Goal: Find specific page/section: Find specific page/section

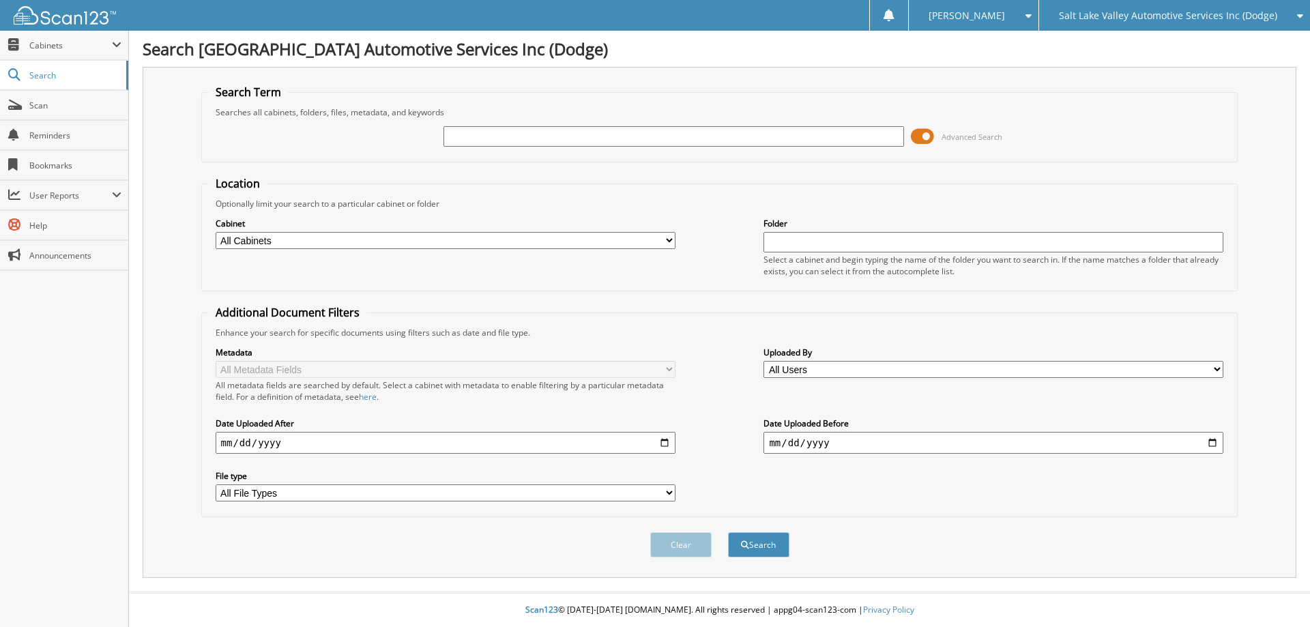
click at [922, 140] on span at bounding box center [922, 136] width 23 height 20
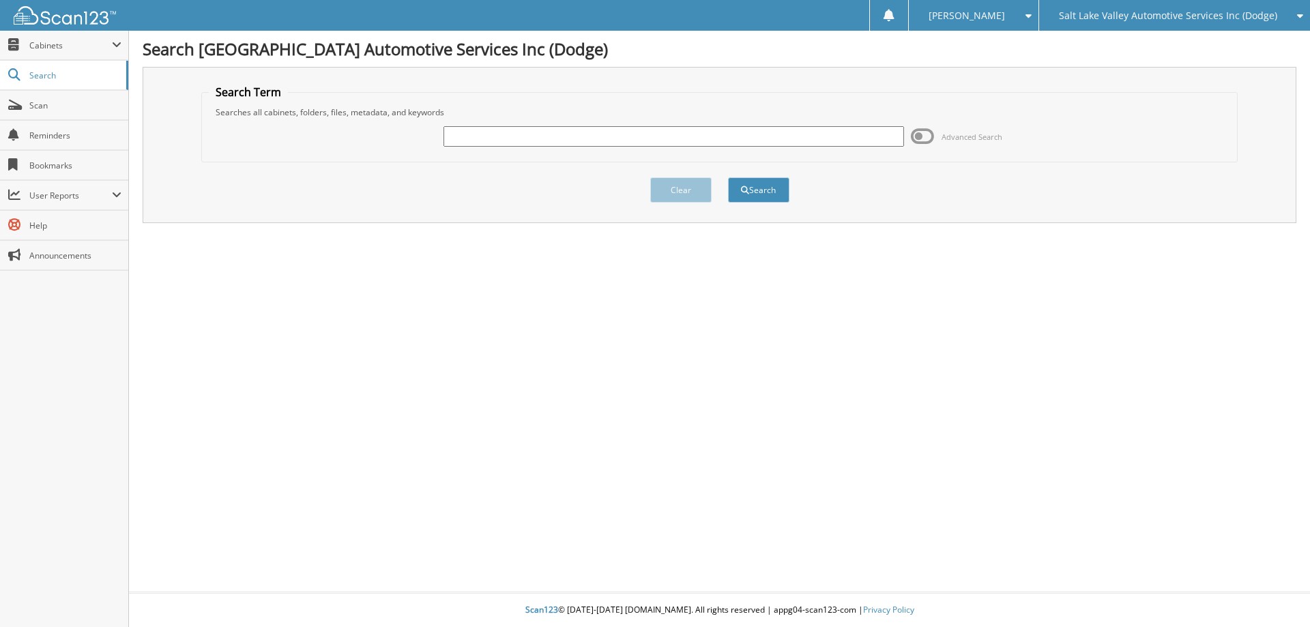
click at [679, 134] on input "text" at bounding box center [673, 136] width 460 height 20
type input "s24553b"
click at [728, 177] on button "Search" at bounding box center [758, 189] width 61 height 25
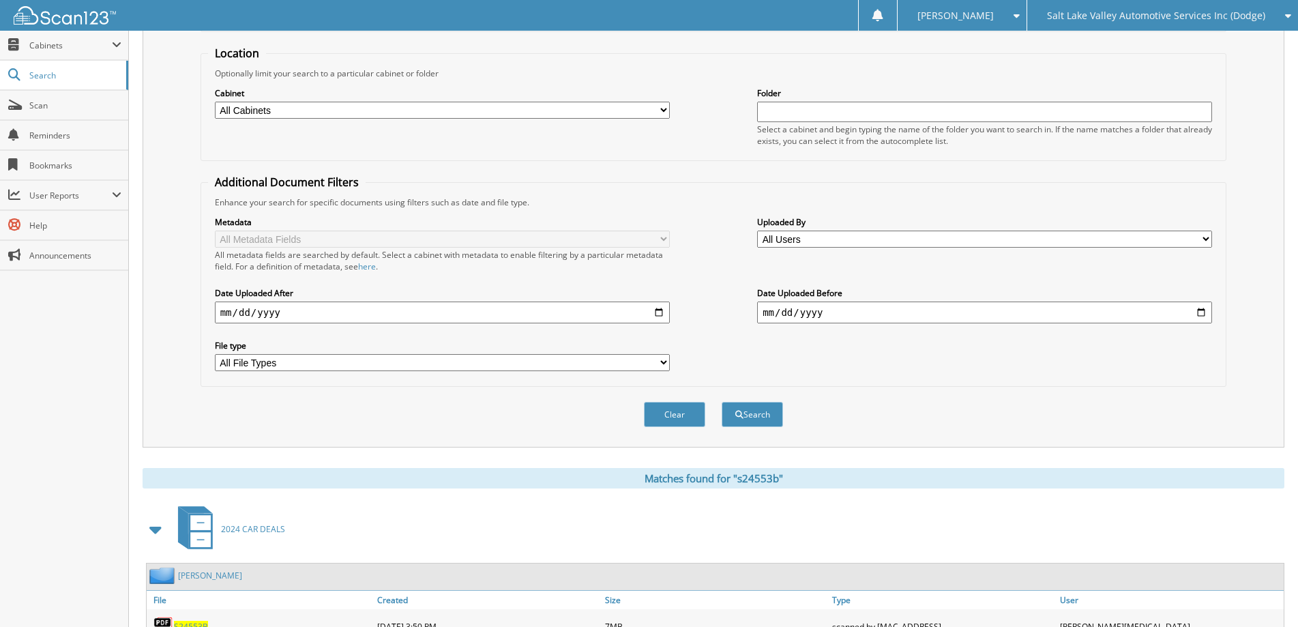
scroll to position [268, 0]
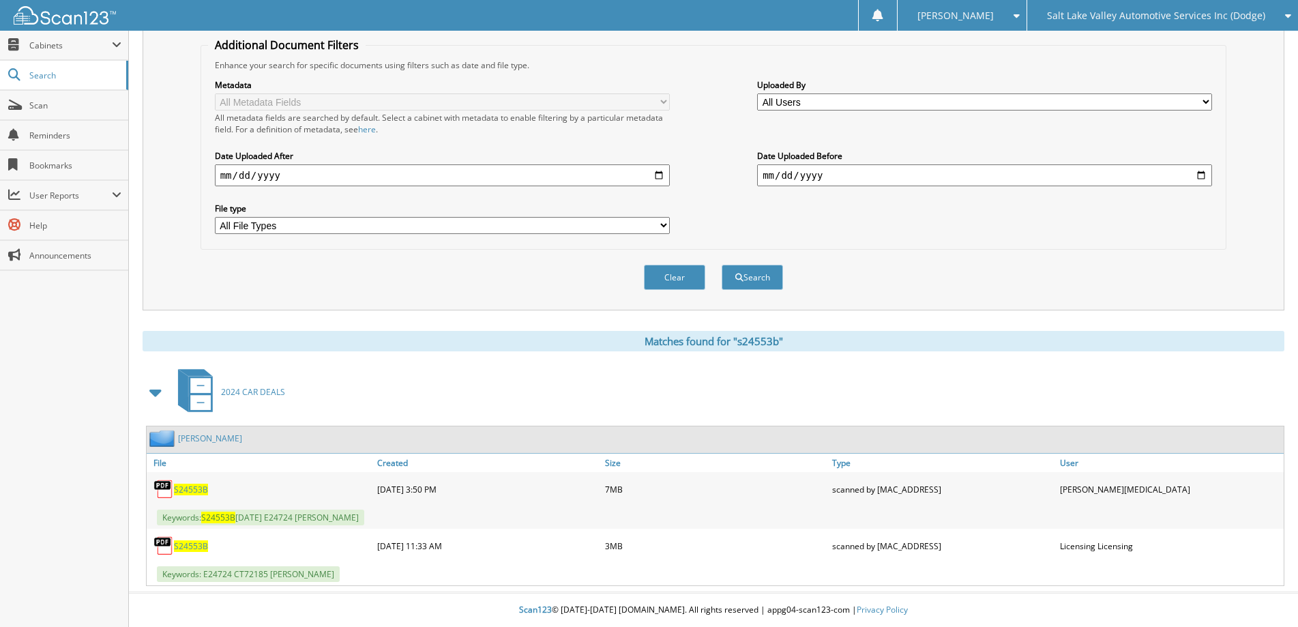
click at [196, 484] on link "S24553B" at bounding box center [191, 490] width 34 height 12
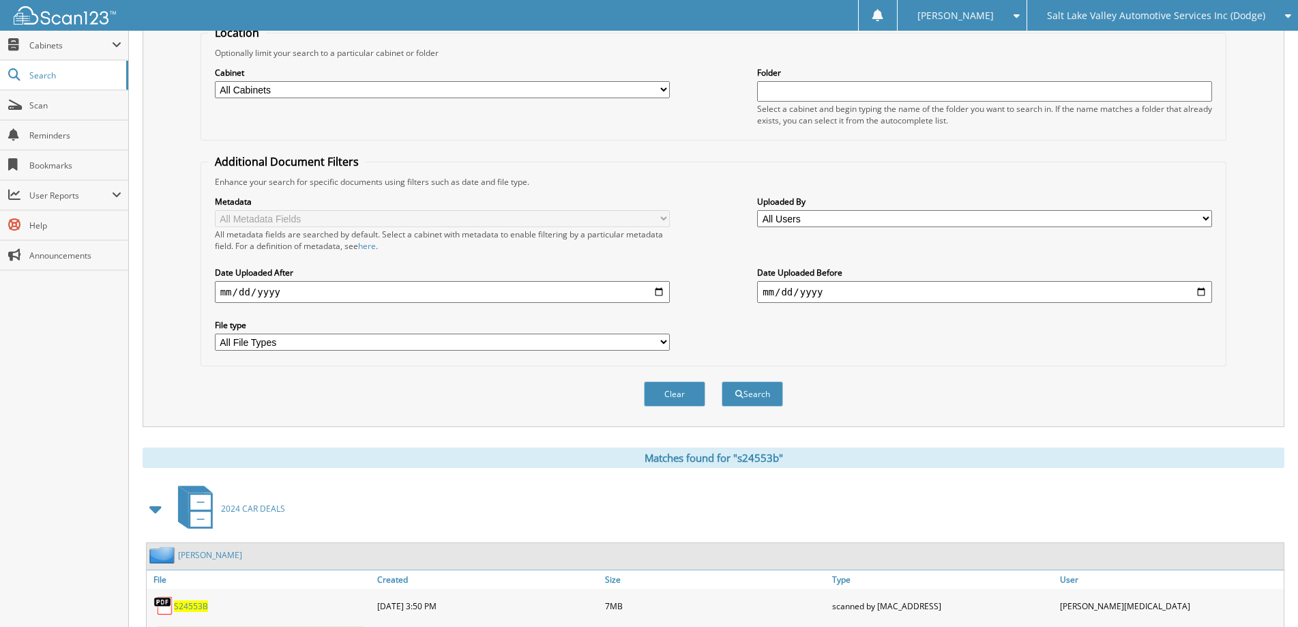
scroll to position [0, 0]
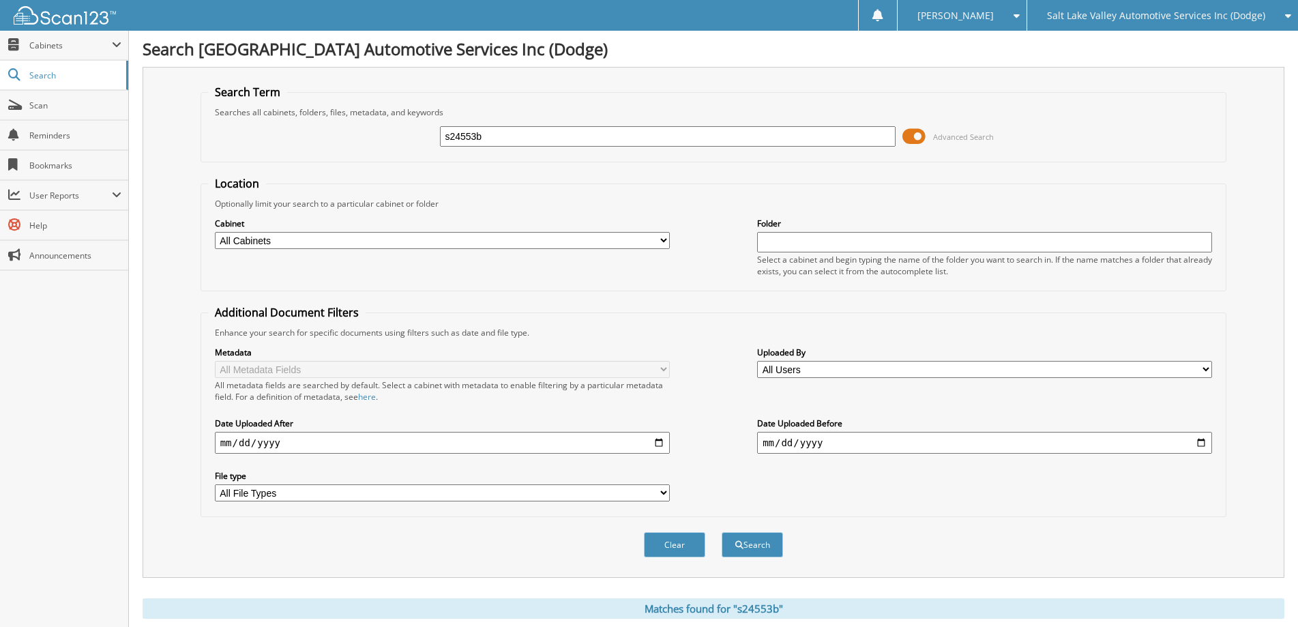
drag, startPoint x: 646, startPoint y: 128, endPoint x: 314, endPoint y: 137, distance: 331.6
click at [314, 137] on div "s24553b Advanced Search" at bounding box center [713, 136] width 1011 height 37
type input "r24399b"
click at [722, 532] on button "Search" at bounding box center [752, 544] width 61 height 25
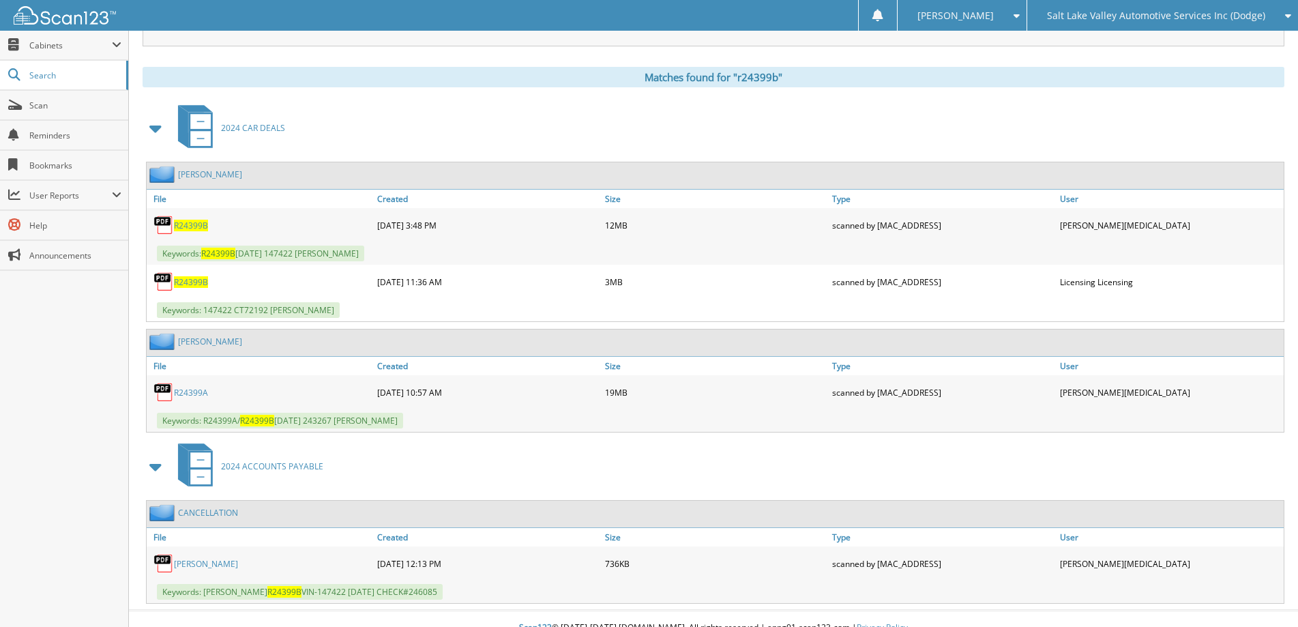
scroll to position [550, 0]
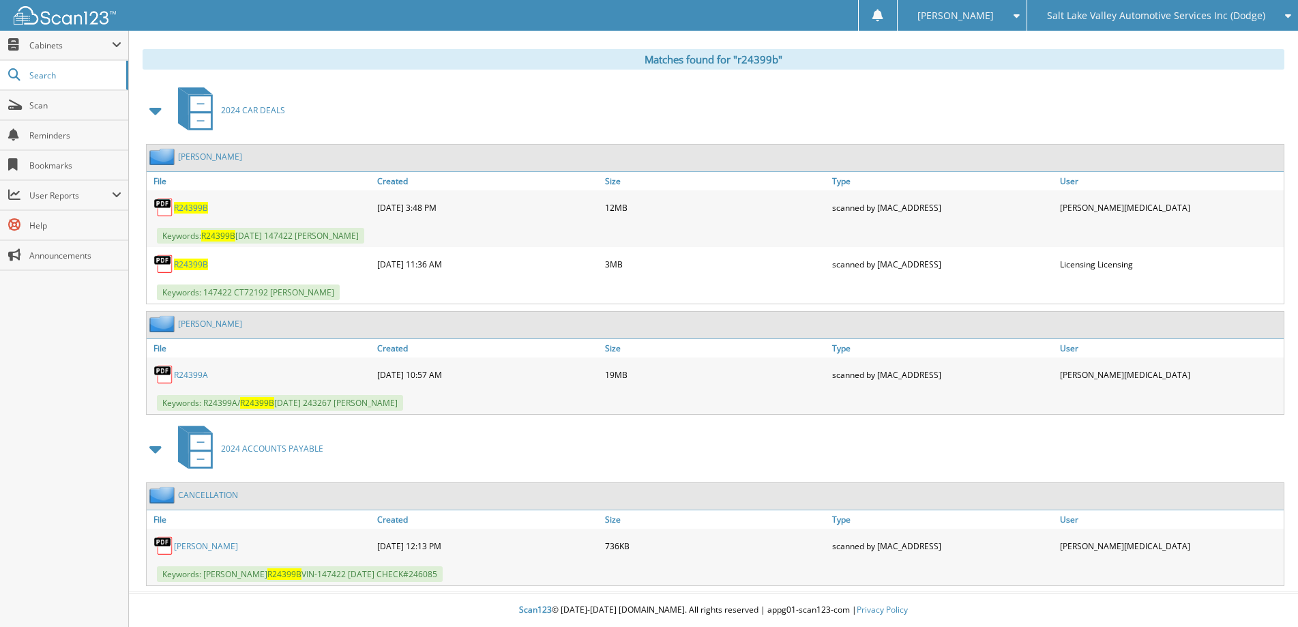
click at [190, 207] on span "R24399B" at bounding box center [191, 208] width 34 height 12
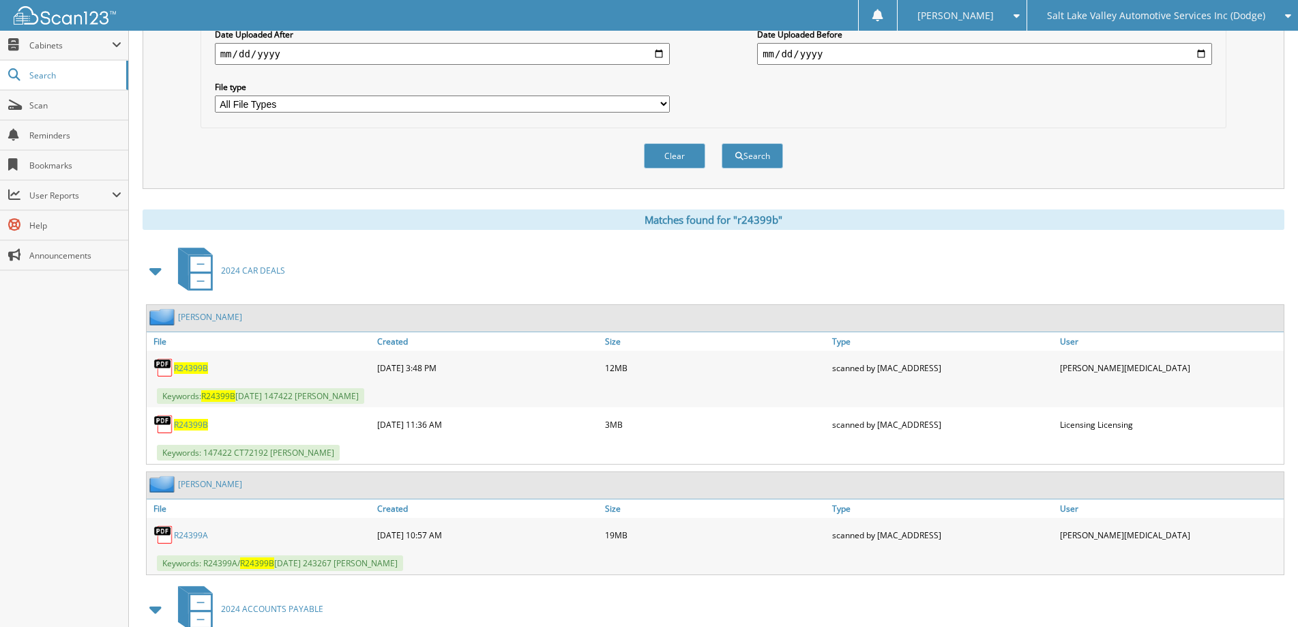
scroll to position [277, 0]
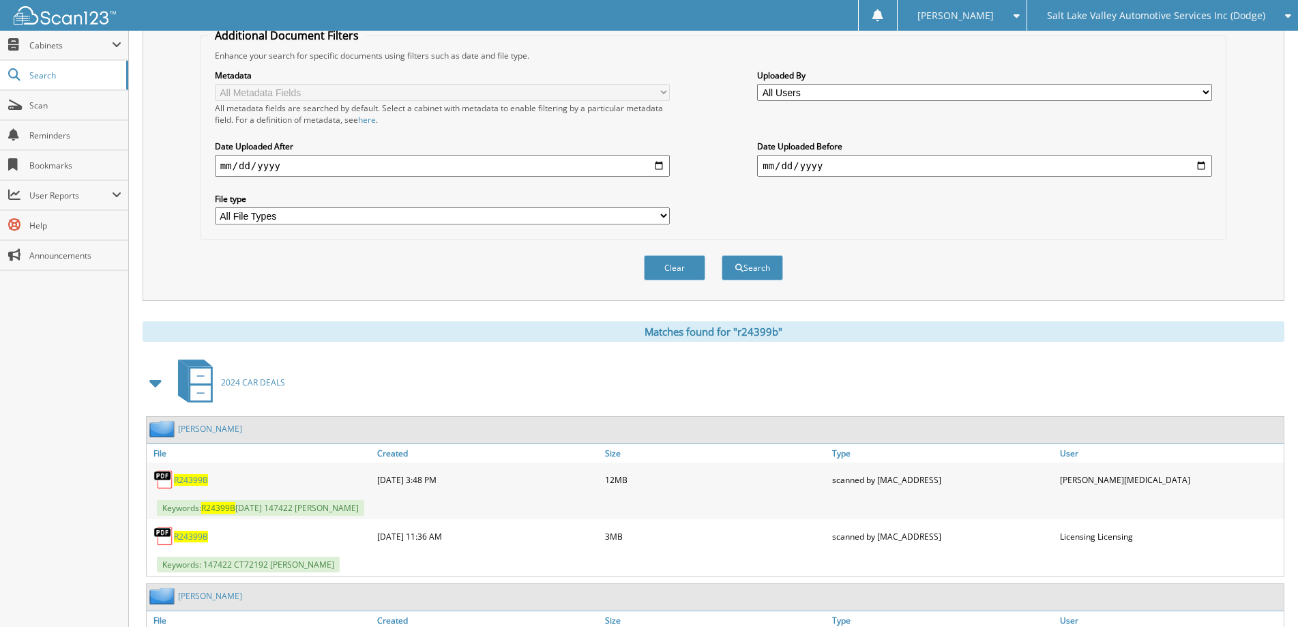
click at [994, 16] on span "[PERSON_NAME]" at bounding box center [955, 16] width 76 height 8
click at [978, 72] on link "Logout" at bounding box center [962, 67] width 129 height 24
